Goal: Transaction & Acquisition: Purchase product/service

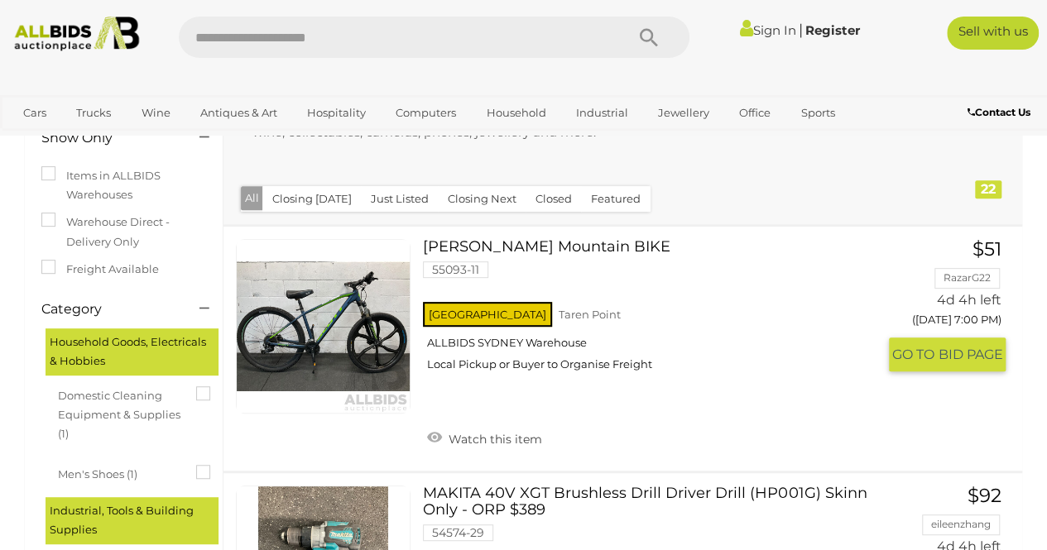
scroll to position [198, 0]
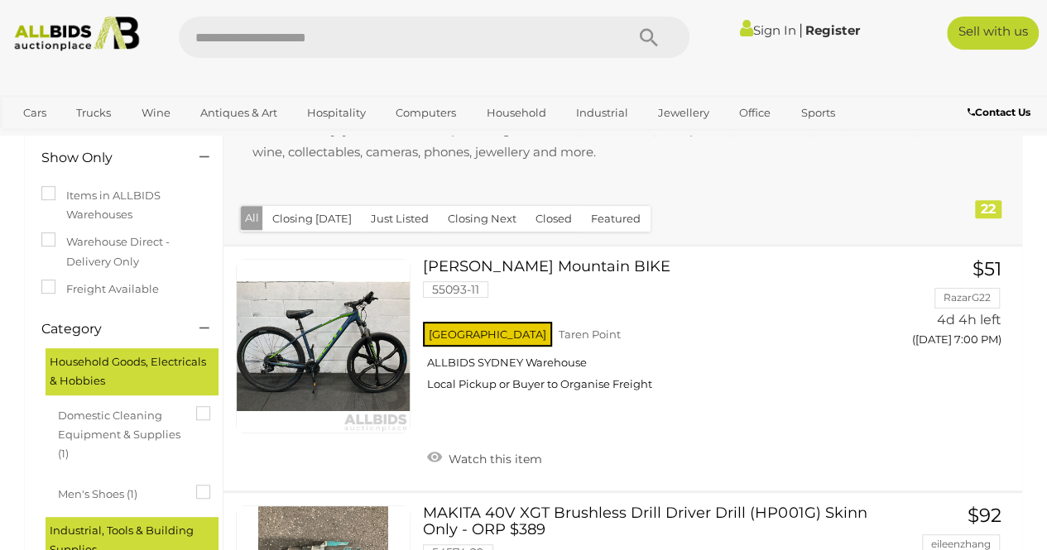
click at [291, 42] on input "text" at bounding box center [393, 37] width 429 height 41
type input "***"
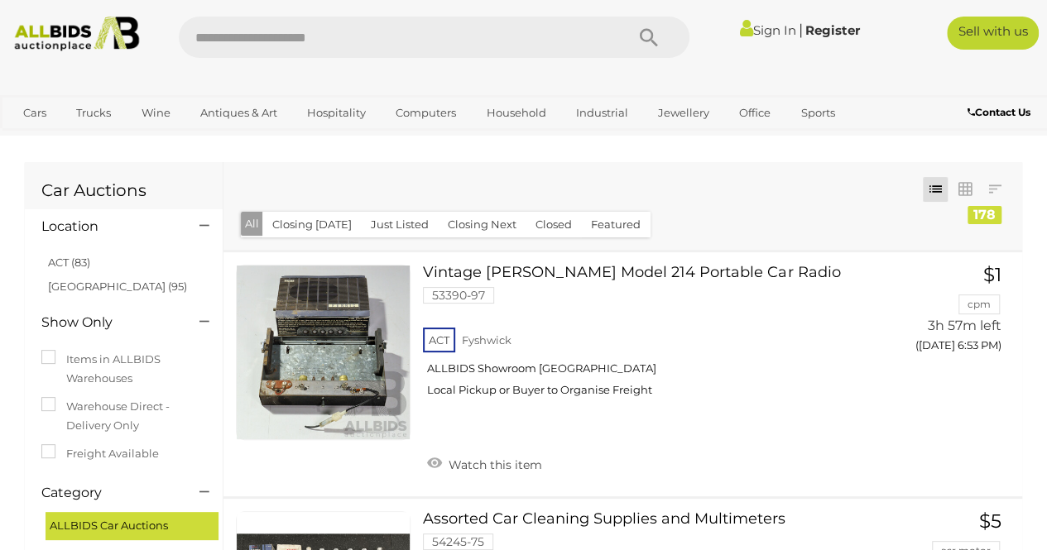
click at [213, 58] on div "Sign In |" at bounding box center [523, 31] width 1047 height 62
click at [242, 31] on input "text" at bounding box center [393, 37] width 429 height 41
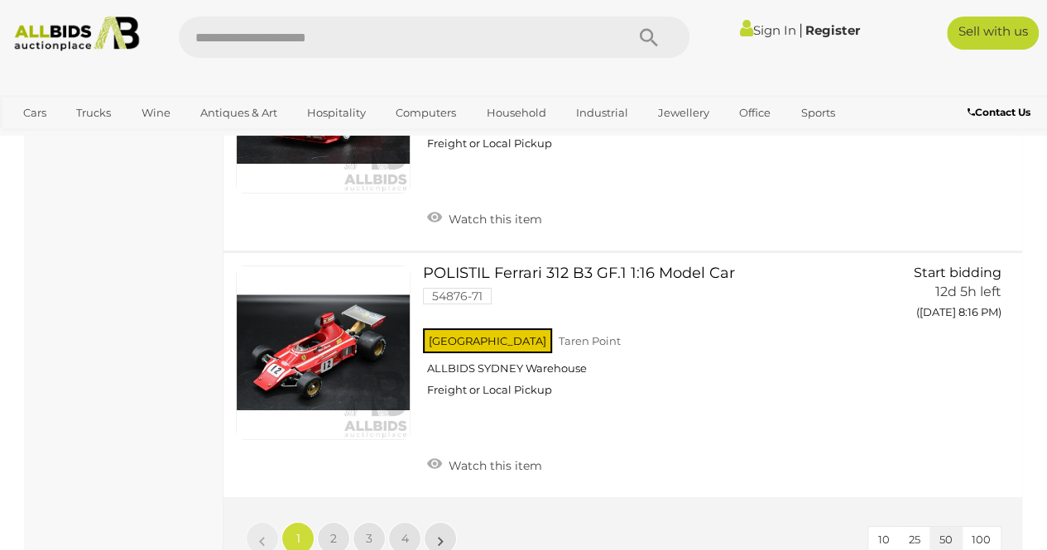
scroll to position [12067, 0]
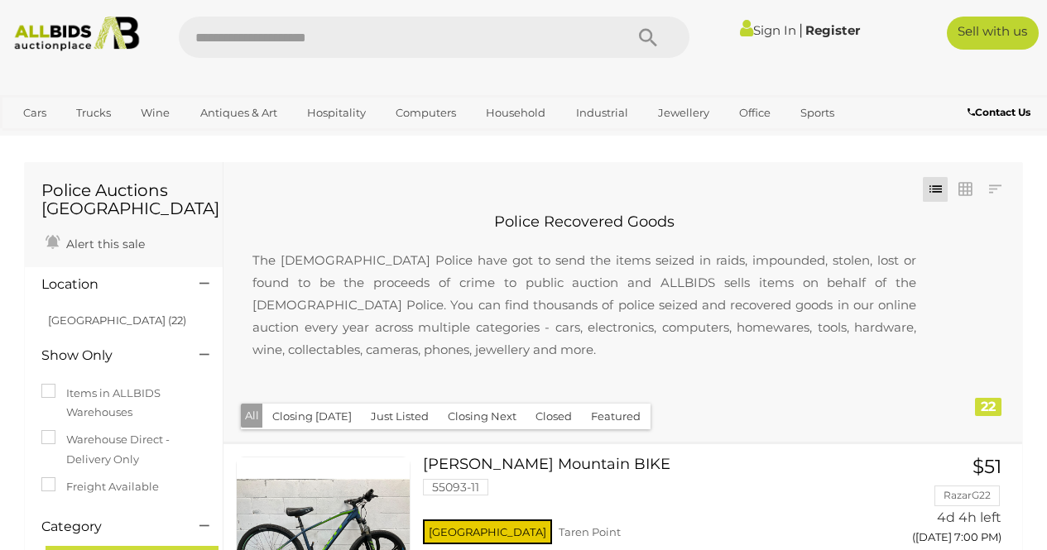
scroll to position [199, 0]
